Goal: Task Accomplishment & Management: Manage account settings

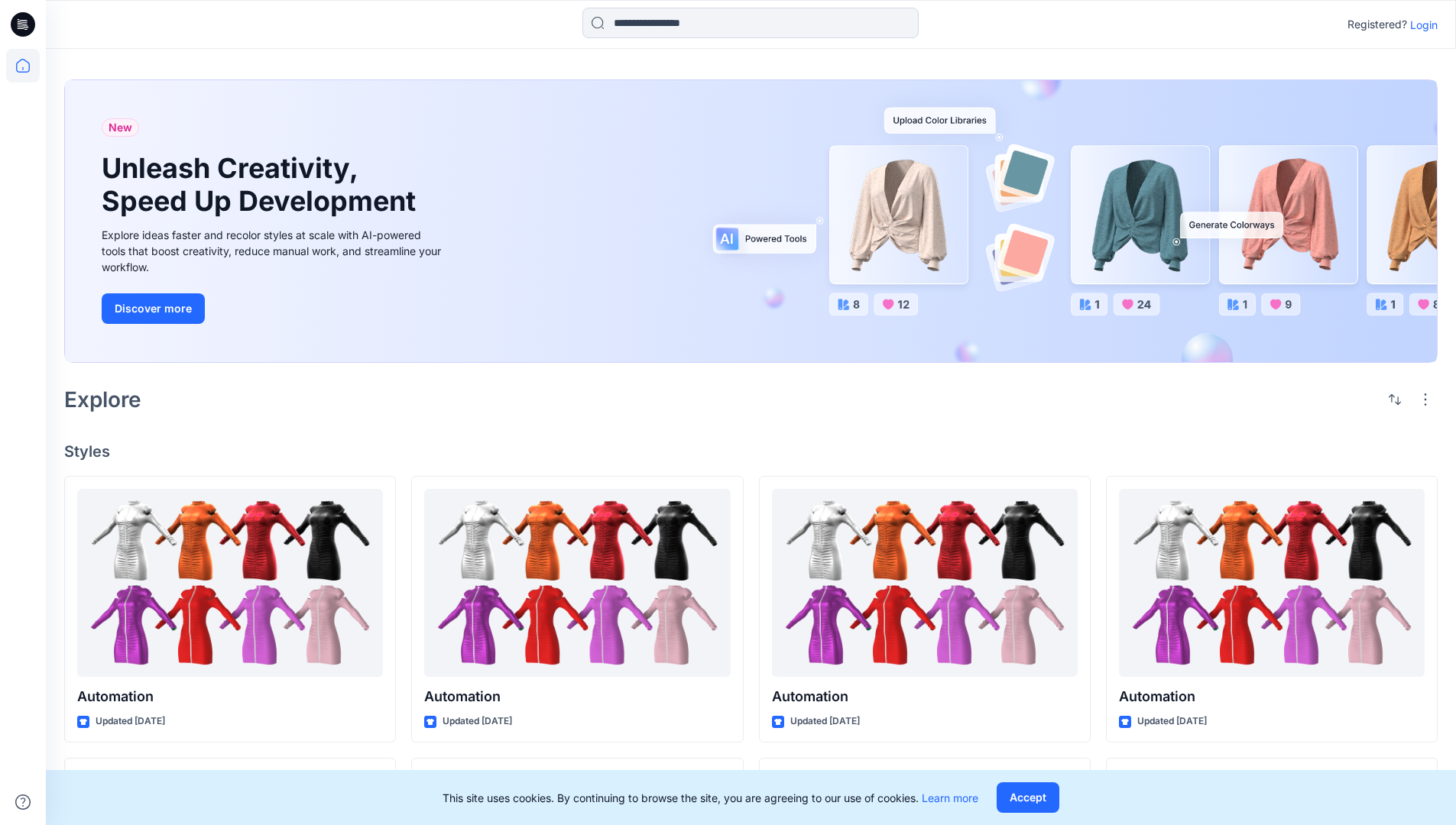
click at [1420, 25] on p "Login" at bounding box center [1424, 25] width 28 height 16
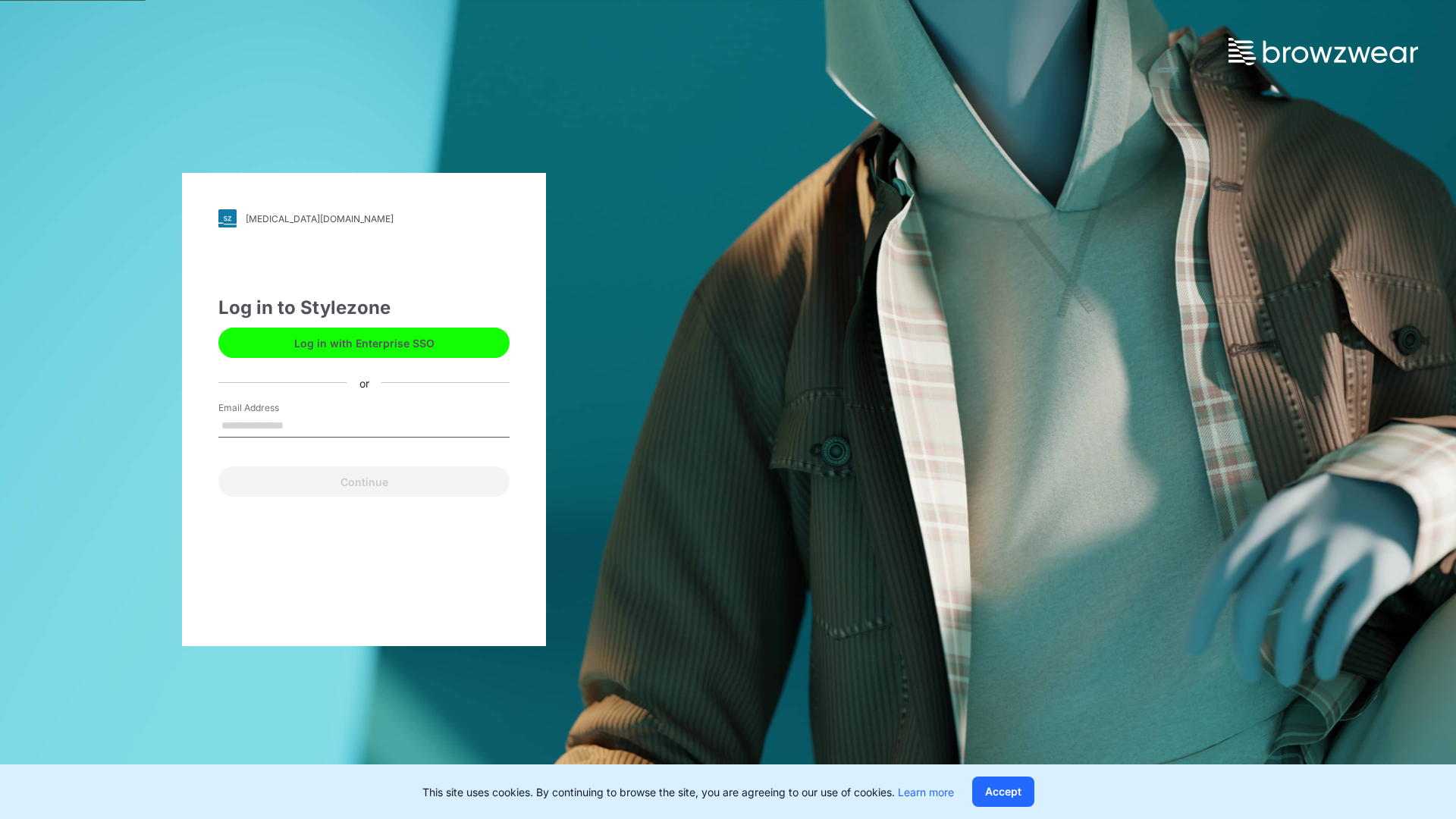
click at [299, 425] on input "Email Address" at bounding box center [363, 426] width 291 height 23
type input "**********"
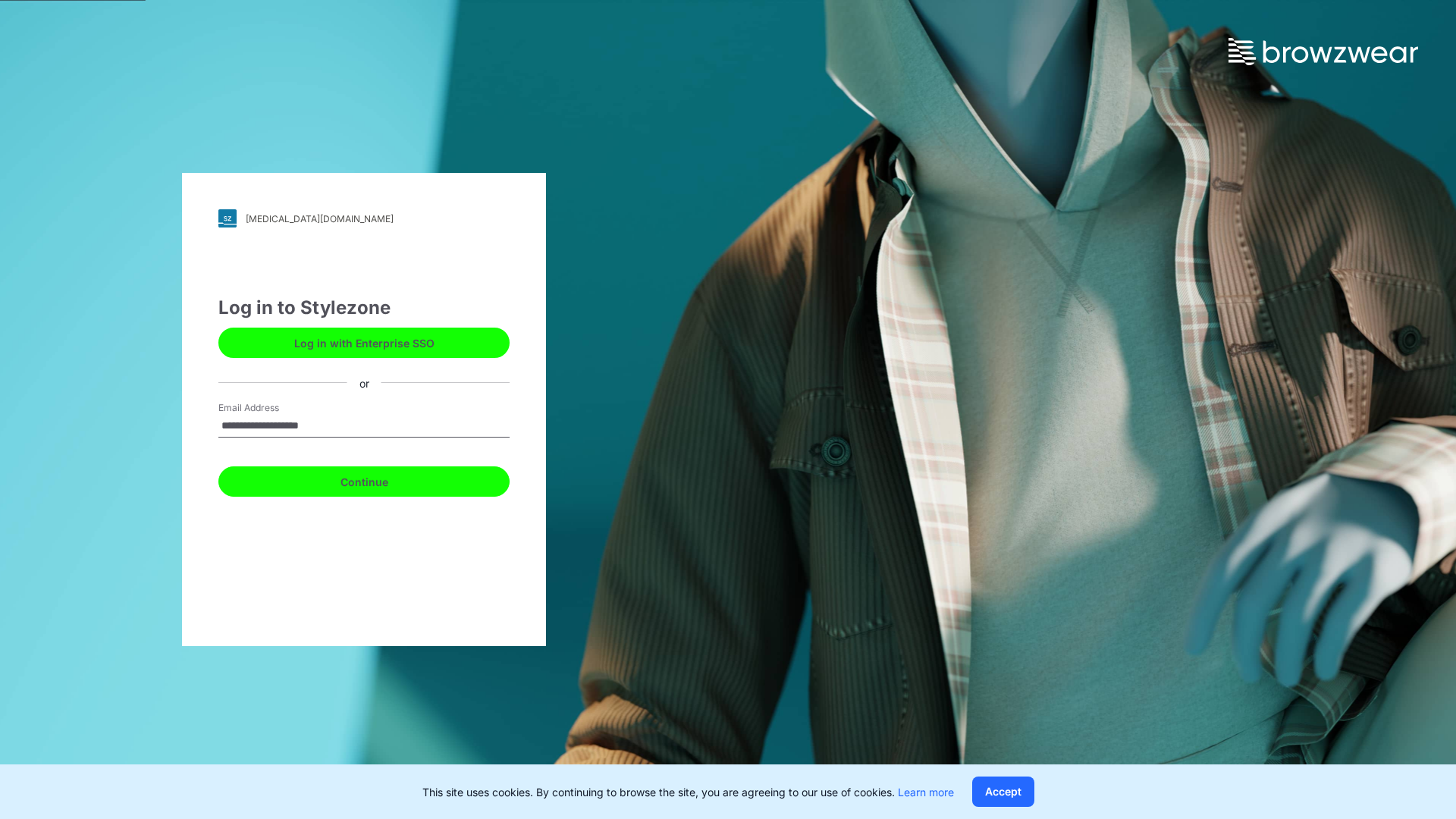
click at [381, 479] on button "Continue" at bounding box center [363, 481] width 291 height 30
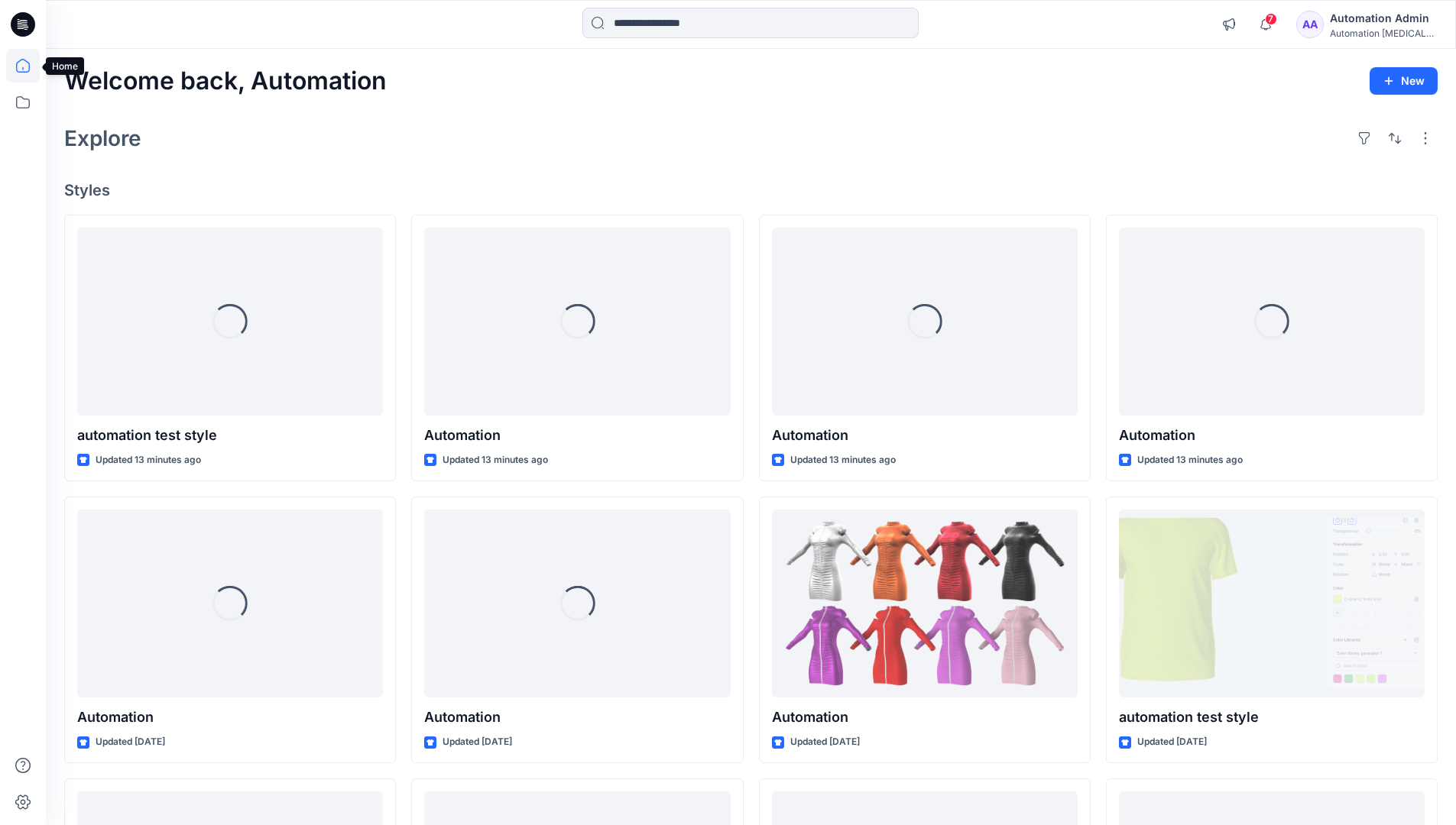
click at [29, 66] on icon at bounding box center [23, 66] width 14 height 14
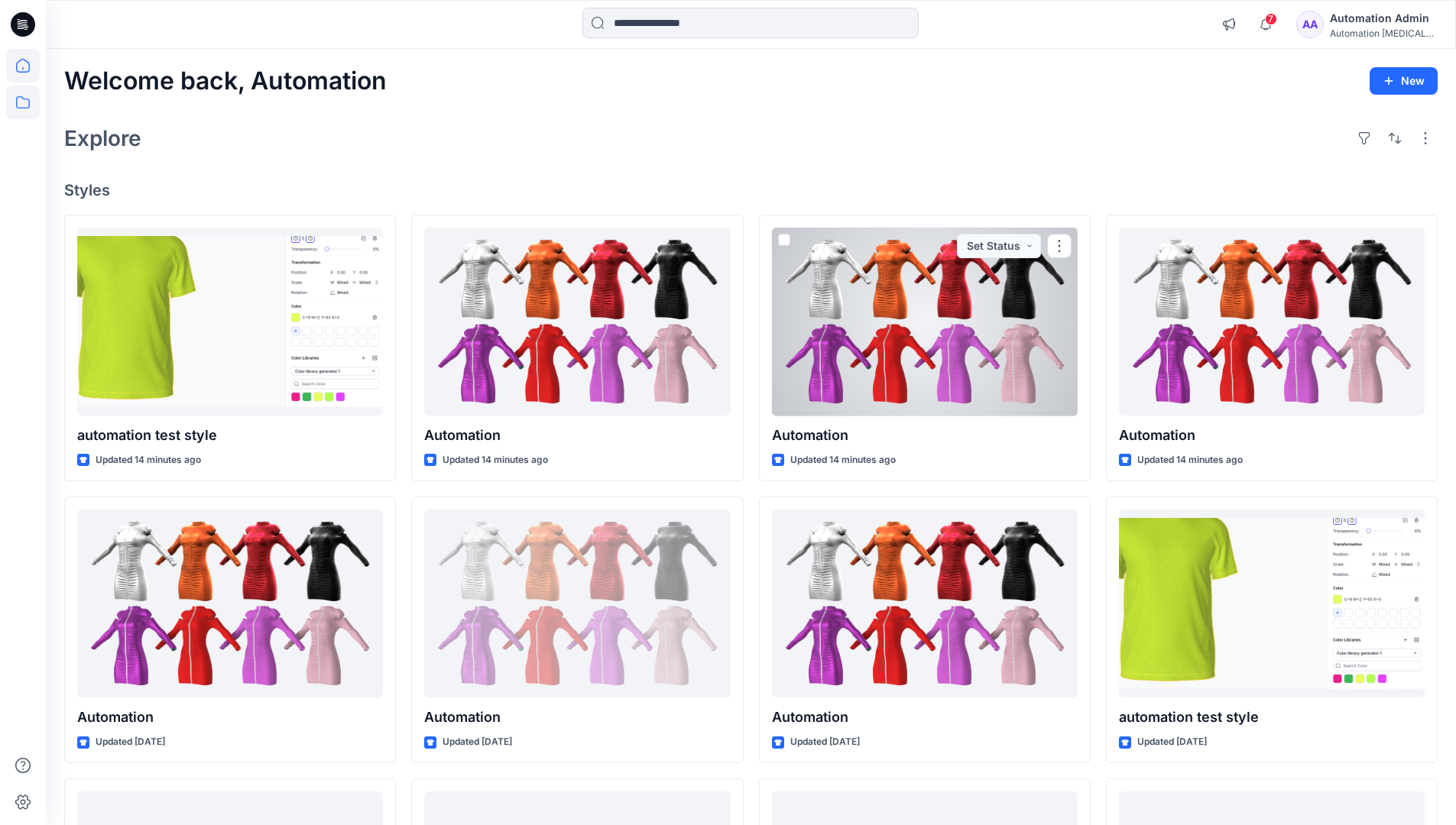
click at [27, 103] on icon at bounding box center [22, 102] width 33 height 33
